Goal: Task Accomplishment & Management: Use online tool/utility

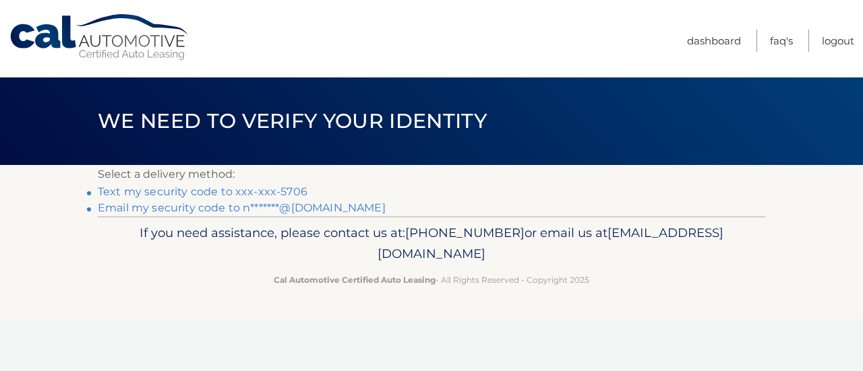
click at [238, 193] on link "Text my security code to xxx-xxx-5706" at bounding box center [203, 191] width 210 height 13
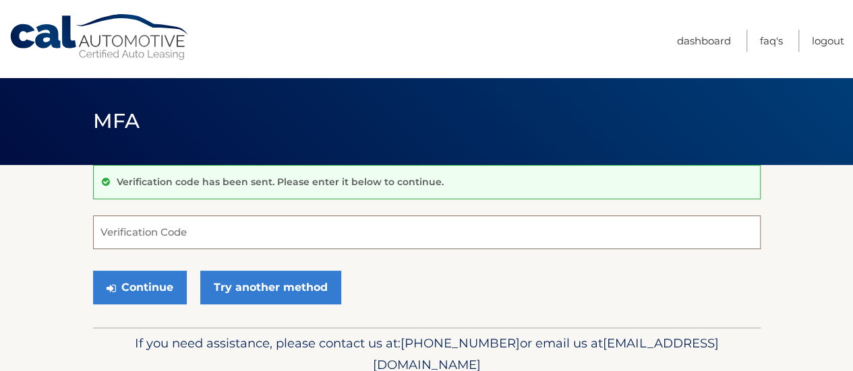
click at [148, 233] on input "Verification Code" at bounding box center [426, 233] width 667 height 34
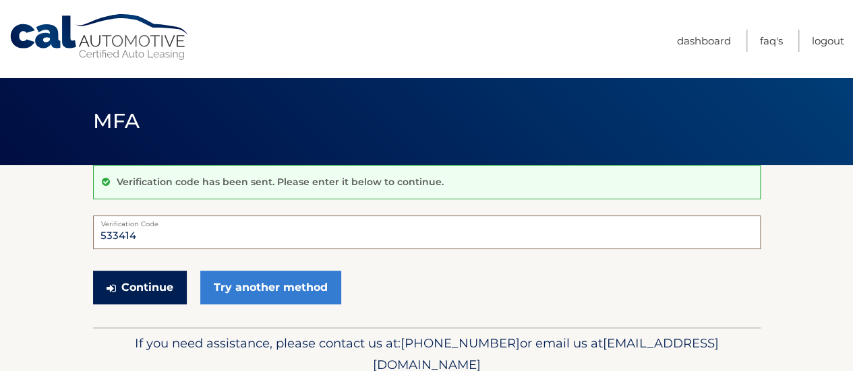
type input "533414"
click at [138, 287] on button "Continue" at bounding box center [140, 288] width 94 height 34
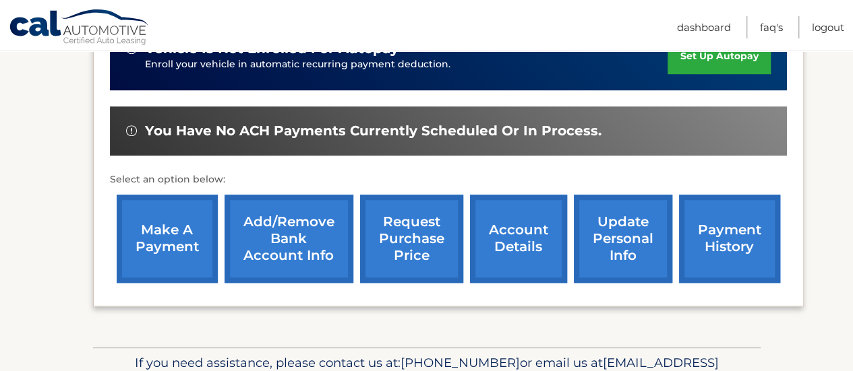
scroll to position [472, 0]
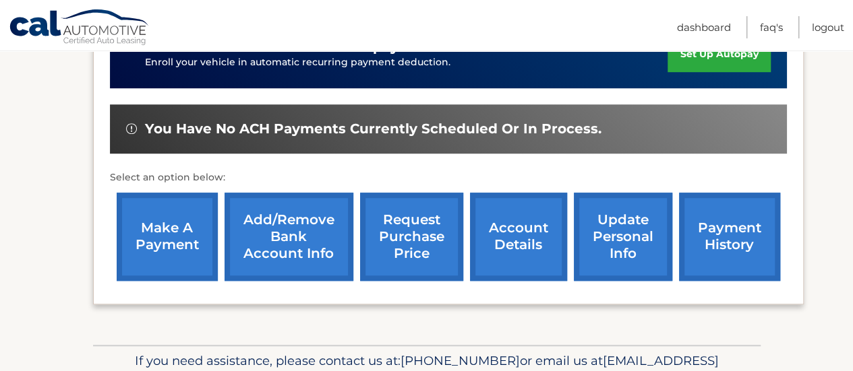
click at [181, 227] on link "make a payment" at bounding box center [167, 237] width 101 height 88
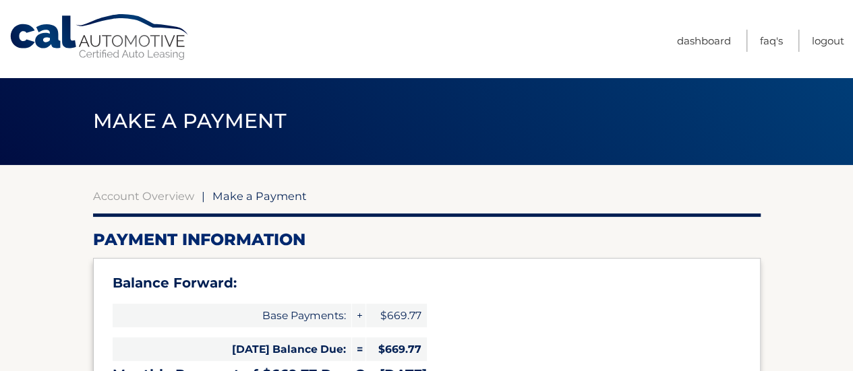
select select "YTAyNzY3NWUtZGJjNC00Mjk5LWE4NmUtMDE4NWQwNDkwZTE1"
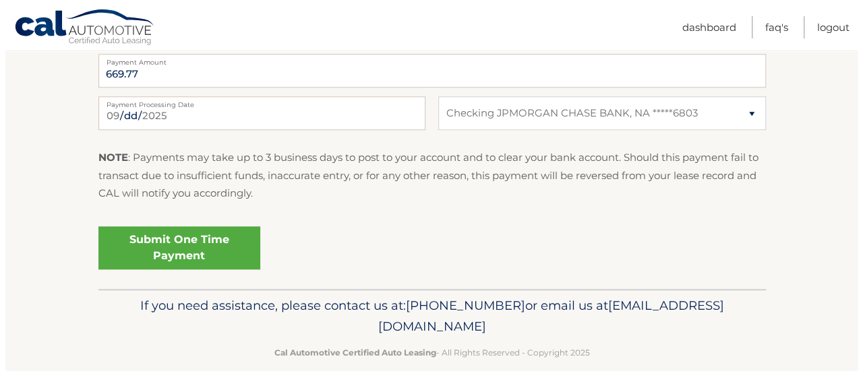
scroll to position [649, 0]
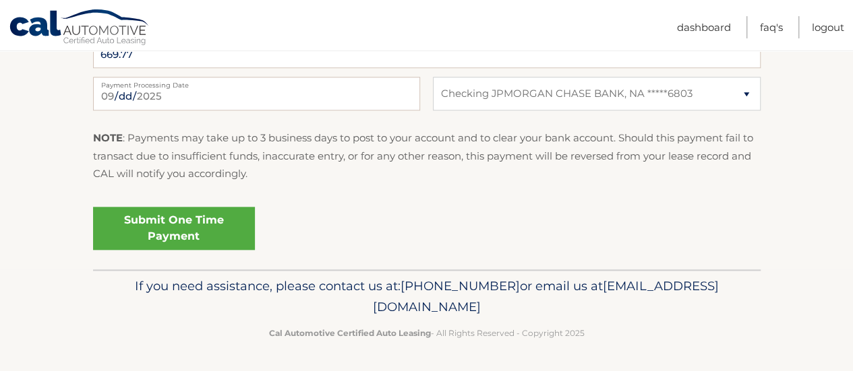
click at [222, 226] on link "Submit One Time Payment" at bounding box center [174, 228] width 162 height 43
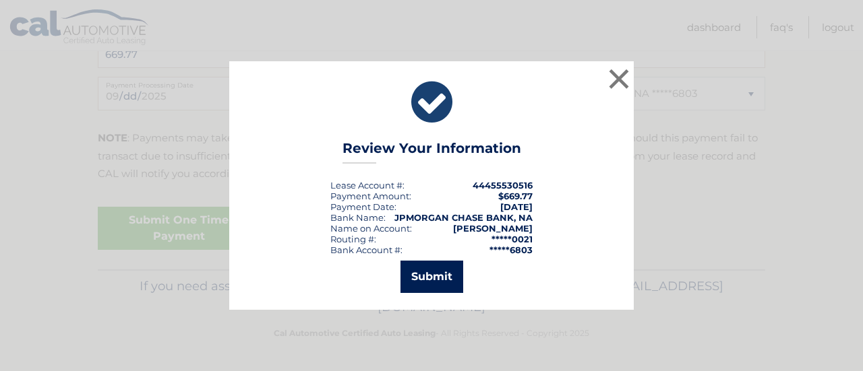
click at [444, 270] on button "Submit" at bounding box center [431, 277] width 63 height 32
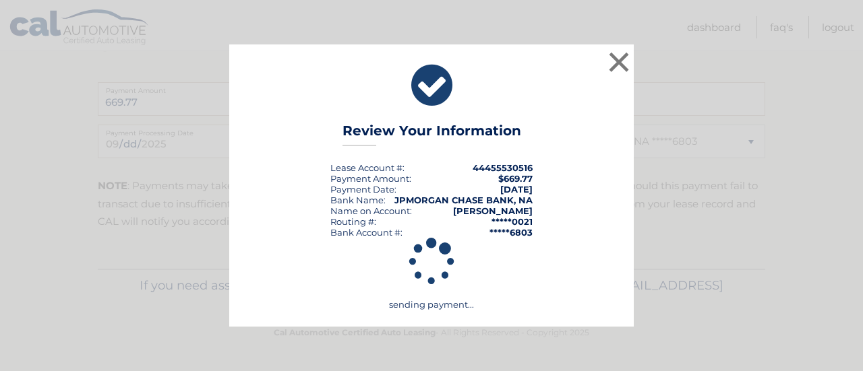
scroll to position [600, 0]
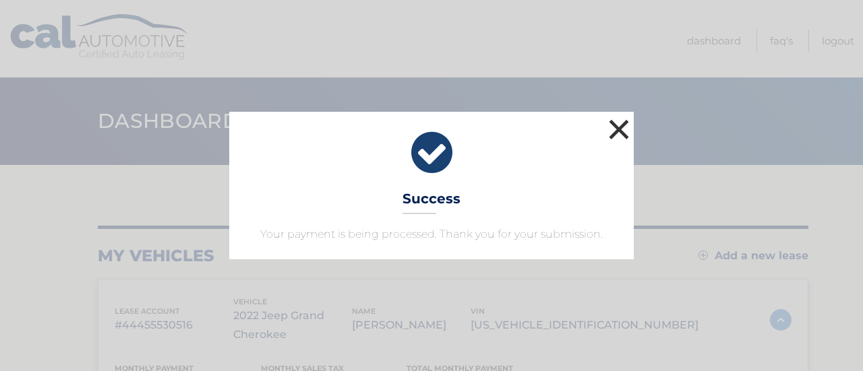
click at [618, 136] on button "×" at bounding box center [618, 129] width 27 height 27
